Goal: Complete application form: Complete application form

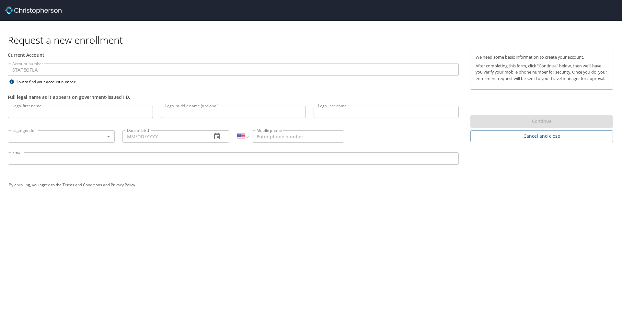
select select "US"
click at [58, 113] on input "Legal first name" at bounding box center [80, 112] width 145 height 12
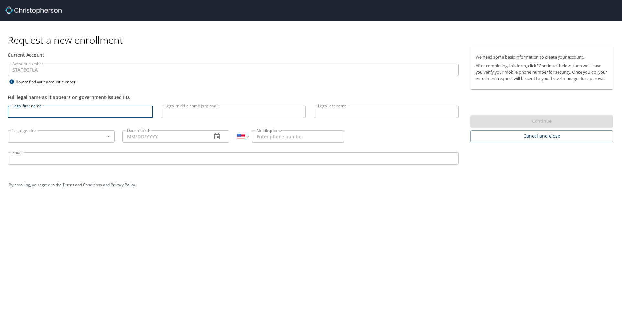
type input "a"
type input "[PERSON_NAME]"
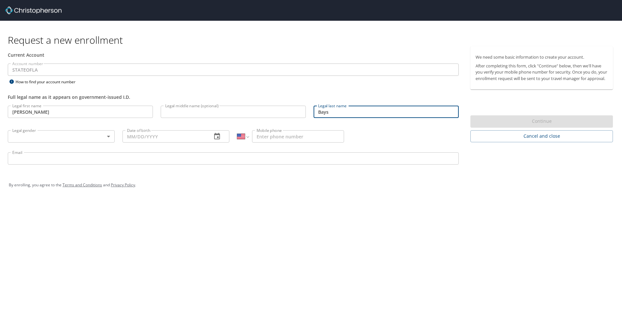
type input "Bays"
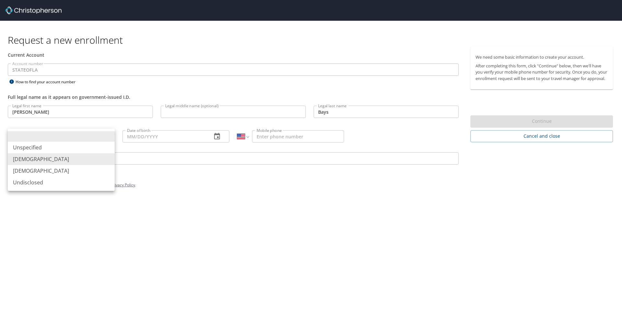
type input "[DEMOGRAPHIC_DATA]"
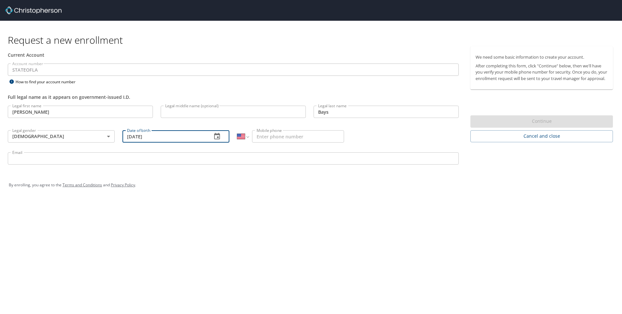
type input "[DATE]"
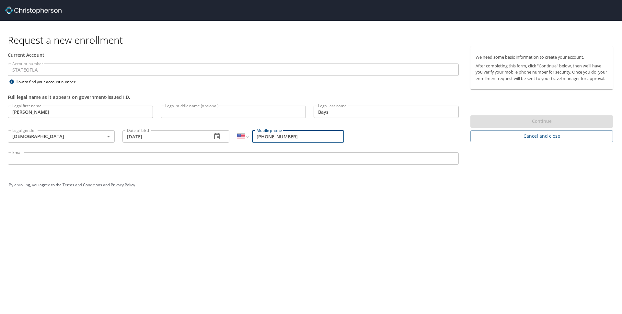
type input "[PHONE_NUMBER]"
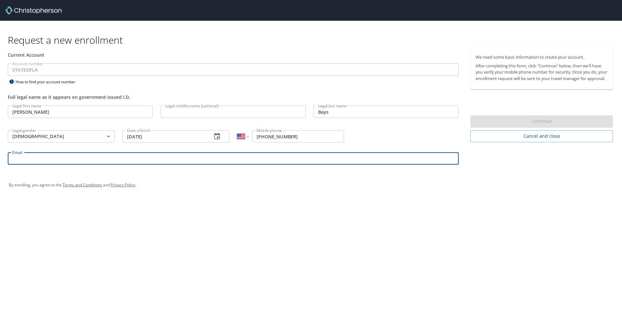
click at [72, 155] on input "Email" at bounding box center [233, 158] width 451 height 12
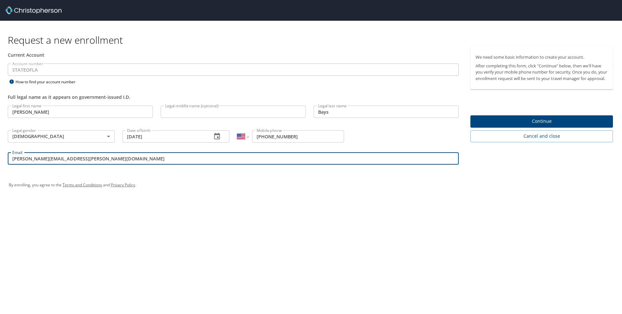
type input "[PERSON_NAME][EMAIL_ADDRESS][PERSON_NAME][DOMAIN_NAME]"
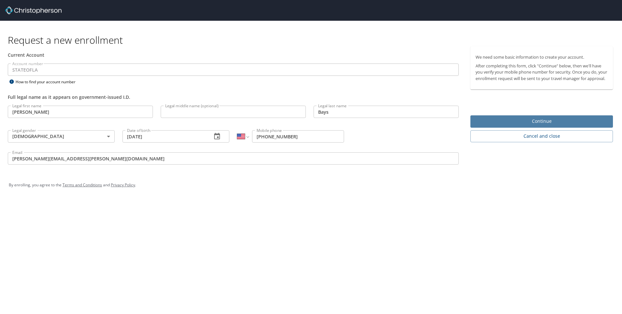
click at [555, 125] on span "Continue" at bounding box center [542, 121] width 132 height 8
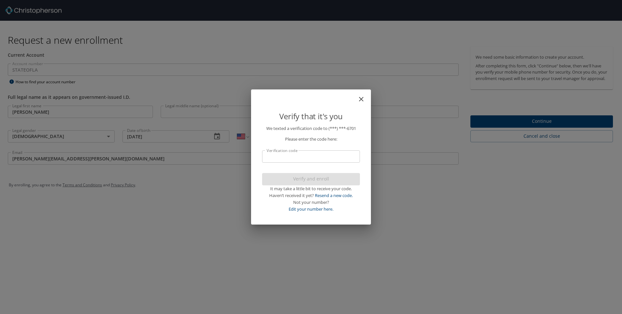
click at [302, 160] on input "Verification code" at bounding box center [311, 156] width 98 height 12
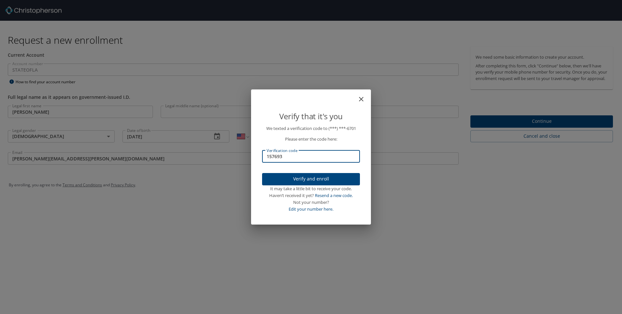
type input "157693"
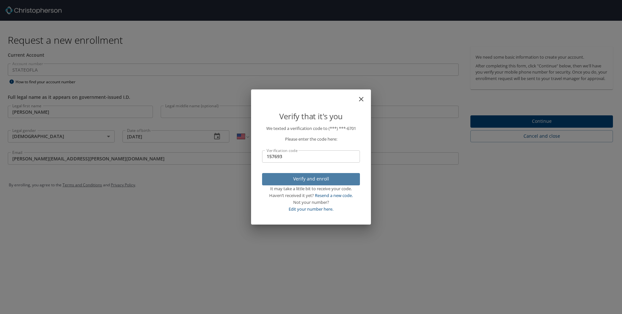
click at [341, 179] on span "Verify and enroll" at bounding box center [310, 179] width 87 height 8
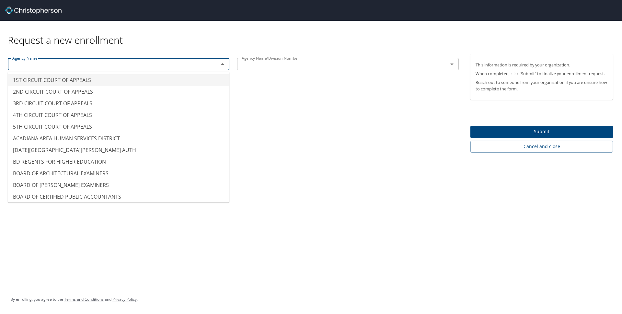
click at [169, 64] on input "text" at bounding box center [109, 64] width 199 height 8
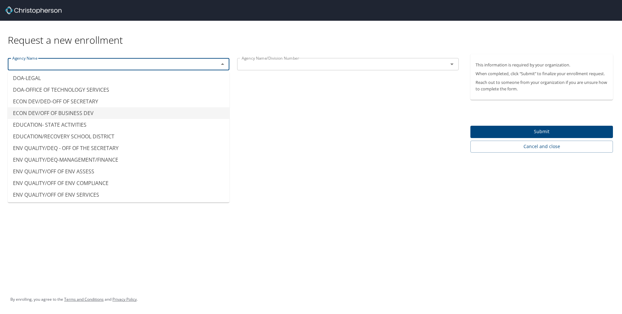
scroll to position [1237, 0]
click at [46, 107] on li "ECON DEV/DED-OFF OF SECRETARY" at bounding box center [119, 103] width 222 height 12
type input "ECON DEV/DED-OFF OF SECRETARY"
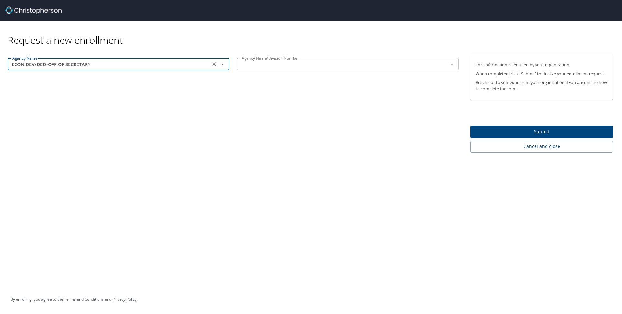
click at [269, 66] on input "text" at bounding box center [338, 64] width 199 height 8
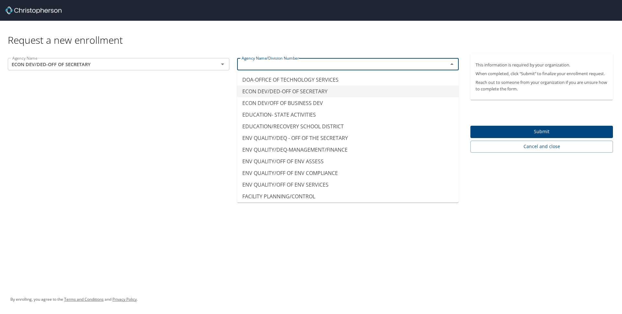
click at [298, 94] on li "ECON DEV/DED-OFF OF SECRETARY" at bounding box center [348, 92] width 222 height 12
type input "ECON DEV/DED-OFF OF SECRETARY"
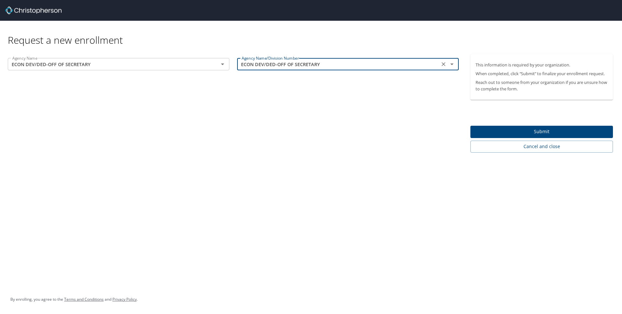
click at [539, 130] on span "Submit" at bounding box center [542, 132] width 132 height 8
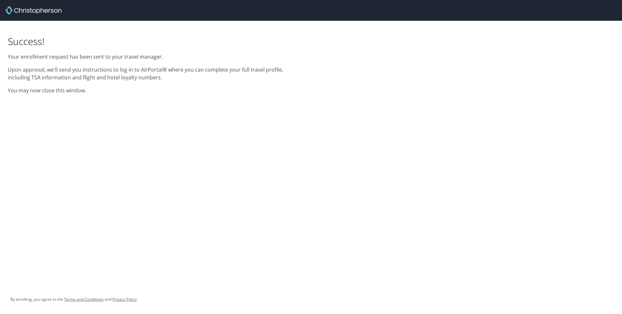
click at [23, 6] on img at bounding box center [33, 10] width 56 height 8
click at [23, 11] on img at bounding box center [33, 10] width 56 height 8
